Goal: Information Seeking & Learning: Learn about a topic

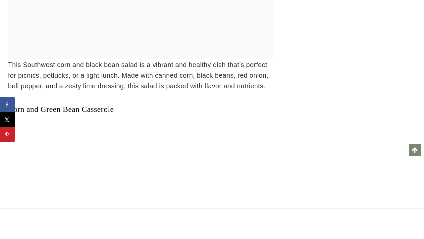
scroll to position [16446, 0]
